Goal: Find specific page/section: Find specific page/section

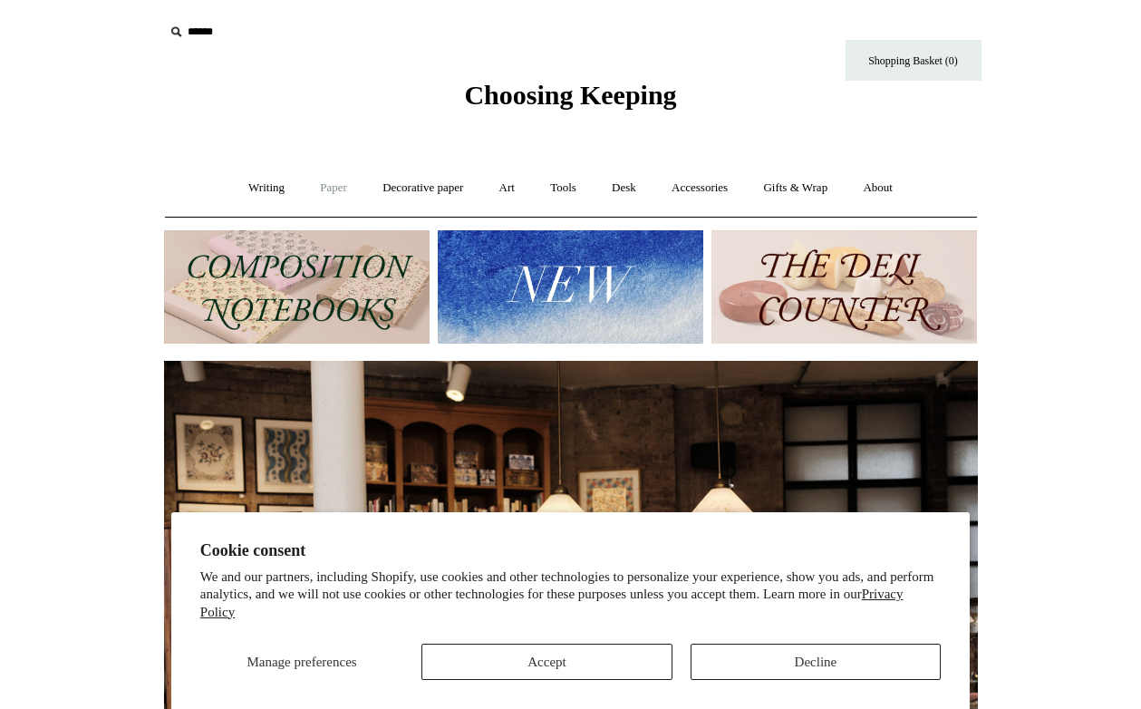
click at [314, 187] on link "Paper +" at bounding box center [334, 188] width 60 height 48
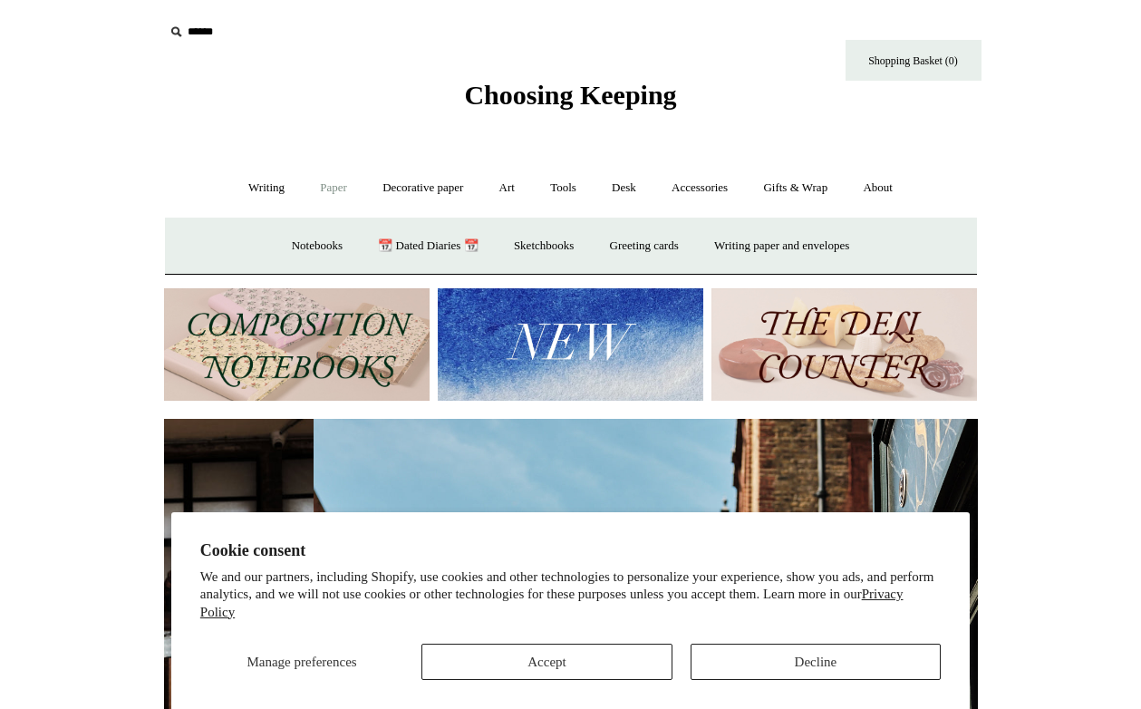
scroll to position [0, 814]
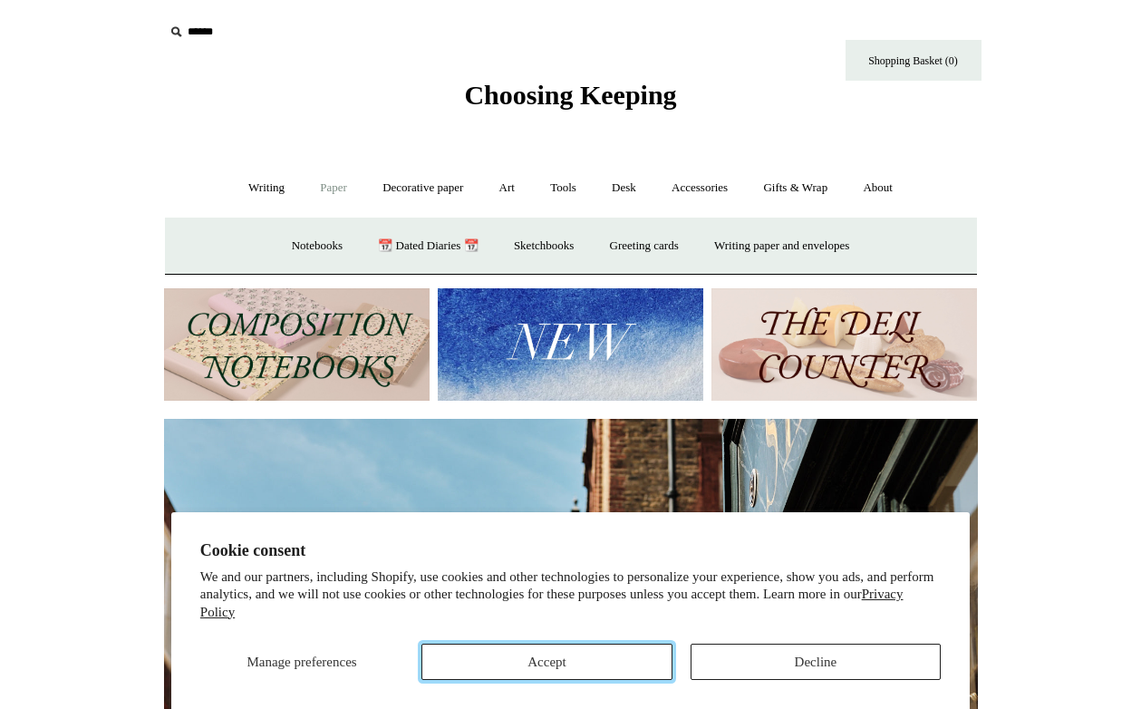
click at [526, 669] on button "Accept" at bounding box center [546, 661] width 250 height 36
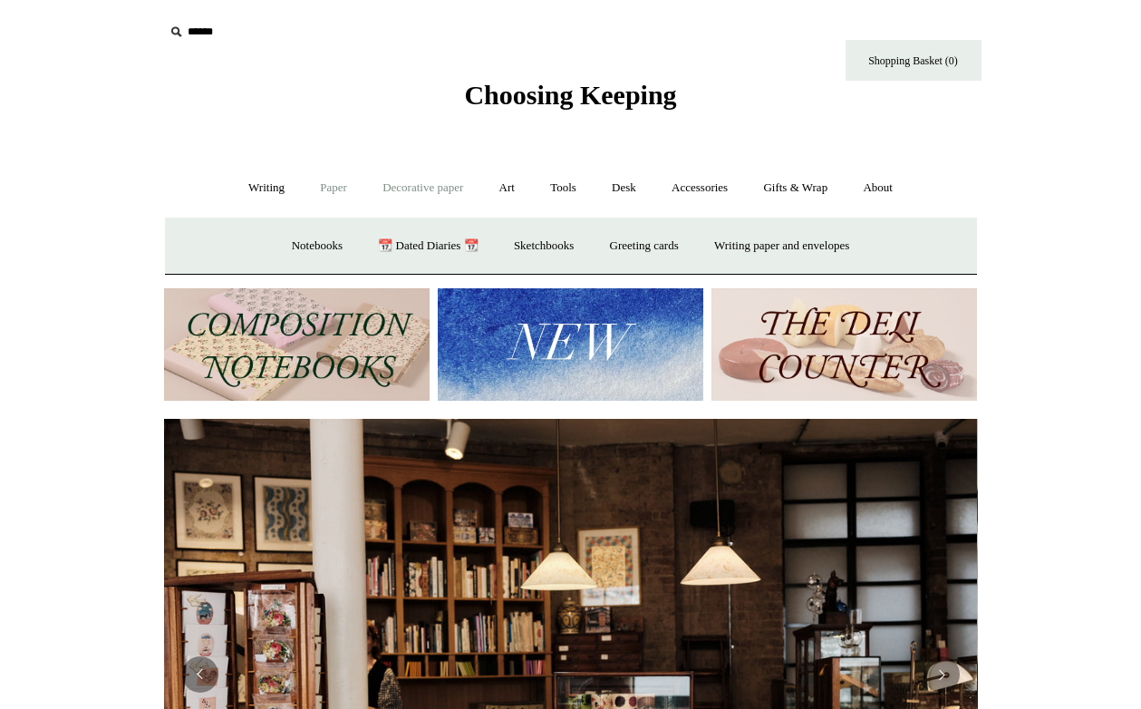
scroll to position [0, 0]
click at [432, 190] on link "Decorative paper +" at bounding box center [422, 188] width 113 height 48
click at [502, 247] on link "Marbled" at bounding box center [505, 246] width 72 height 48
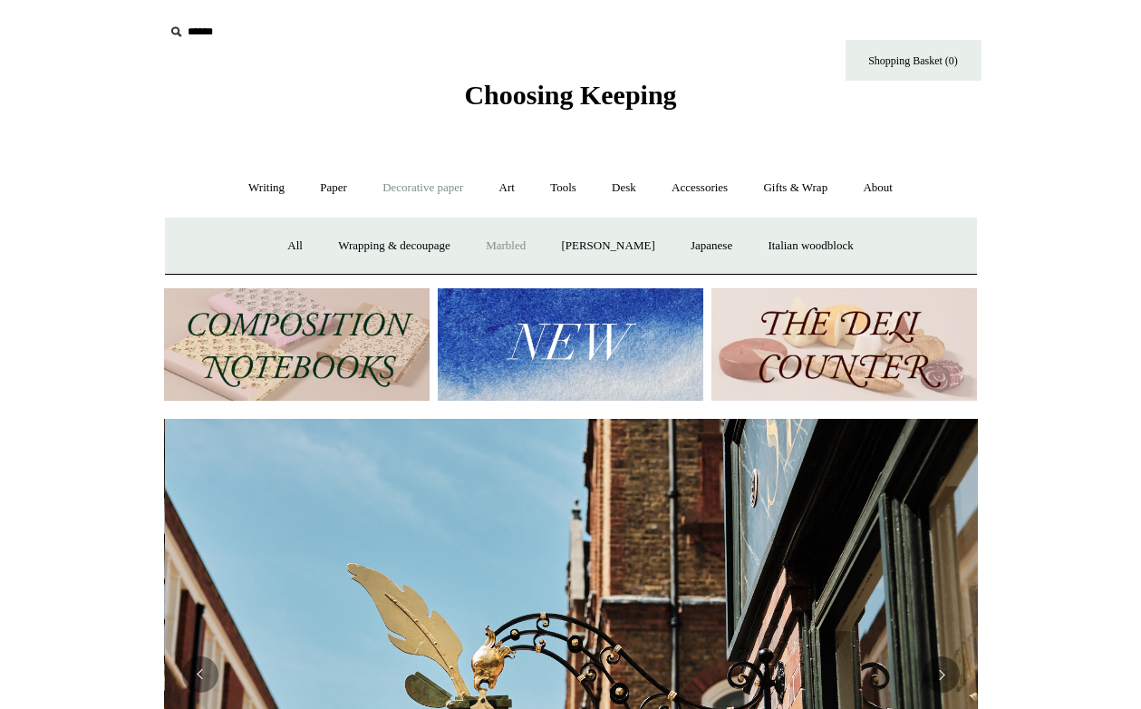
scroll to position [0, 814]
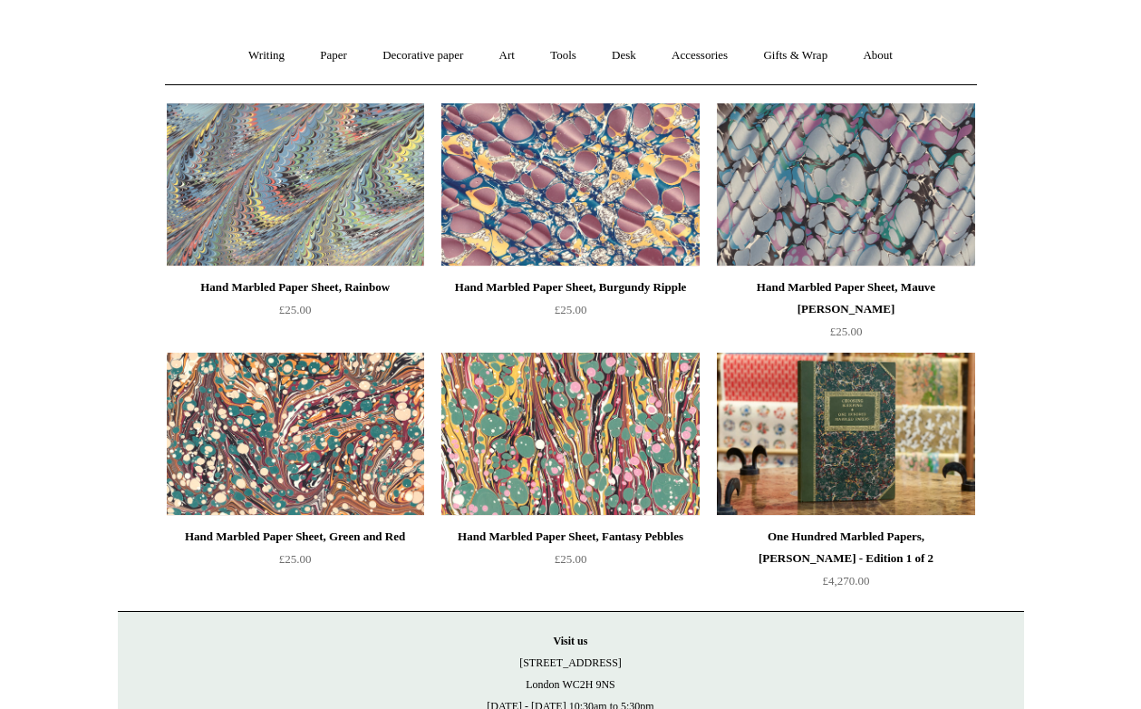
scroll to position [137, 0]
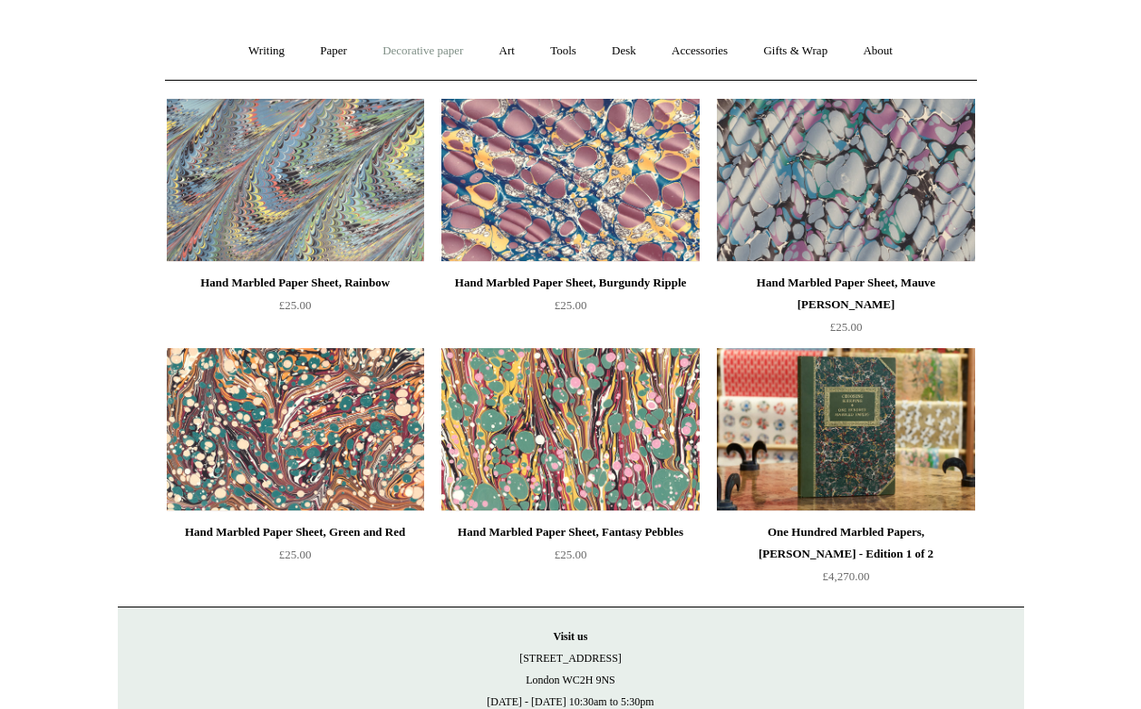
click at [420, 48] on link "Decorative paper +" at bounding box center [422, 51] width 113 height 48
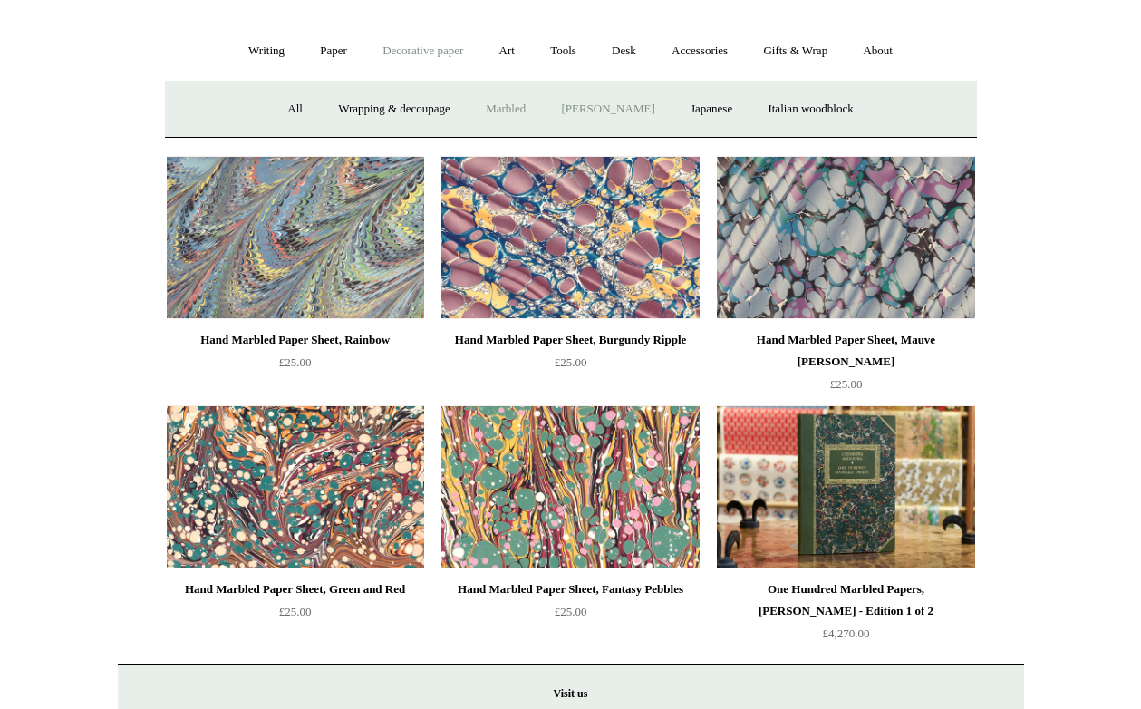
click at [615, 118] on link "[PERSON_NAME]" at bounding box center [608, 109] width 126 height 48
click at [927, 130] on div "All Wrapping & decoupage Marbled Antoinette Poisson Japanese Italian woodblock" at bounding box center [571, 109] width 812 height 58
